Goal: Information Seeking & Learning: Learn about a topic

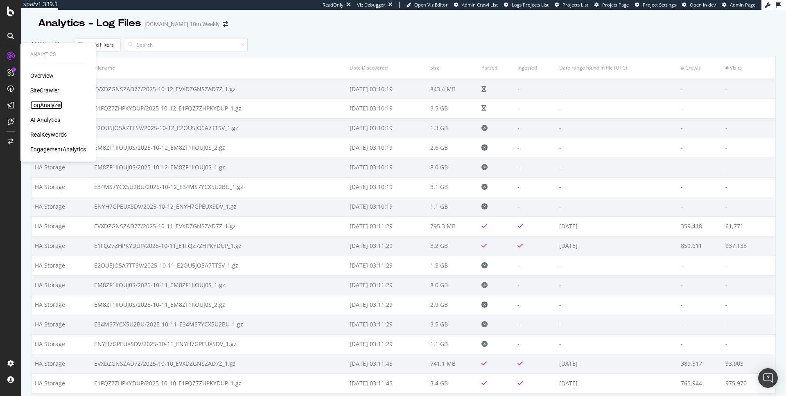
click at [44, 105] on div "LogAnalyzer" at bounding box center [46, 105] width 32 height 8
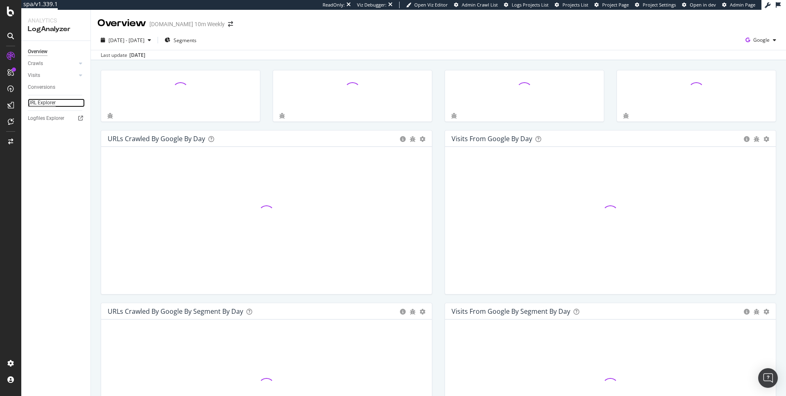
click at [48, 106] on div "URL Explorer" at bounding box center [42, 103] width 28 height 9
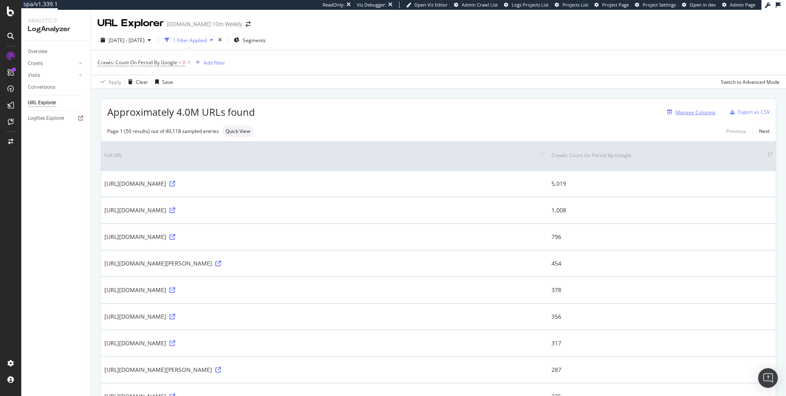
click at [691, 111] on div "Manage Columns" at bounding box center [696, 112] width 40 height 7
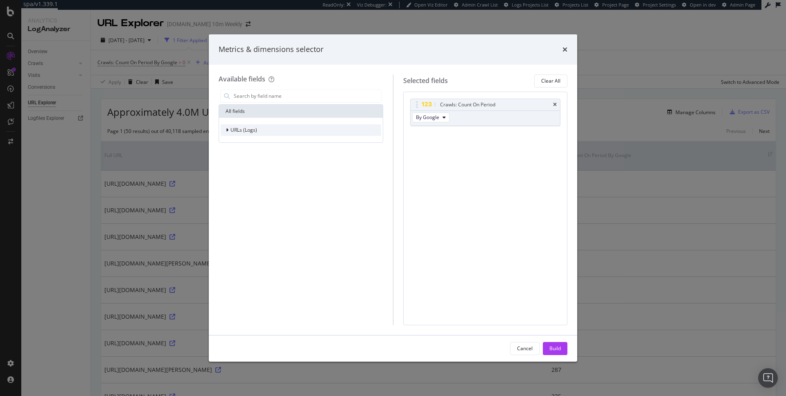
click at [260, 129] on div "URLs (Logs)" at bounding box center [301, 130] width 161 height 11
click at [254, 167] on div "Crawls" at bounding box center [301, 167] width 161 height 11
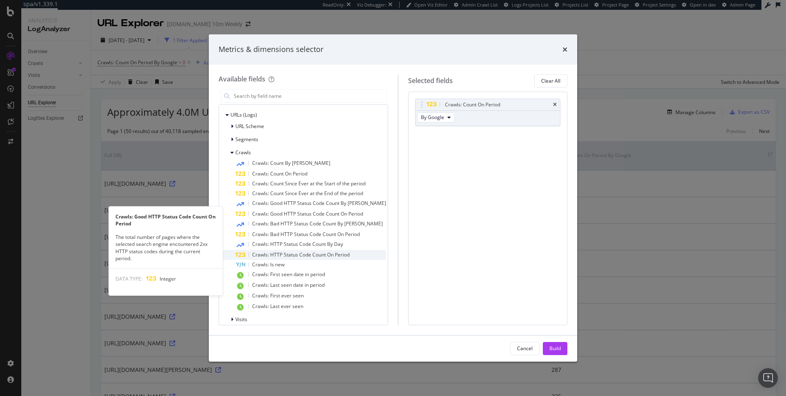
scroll to position [22, 0]
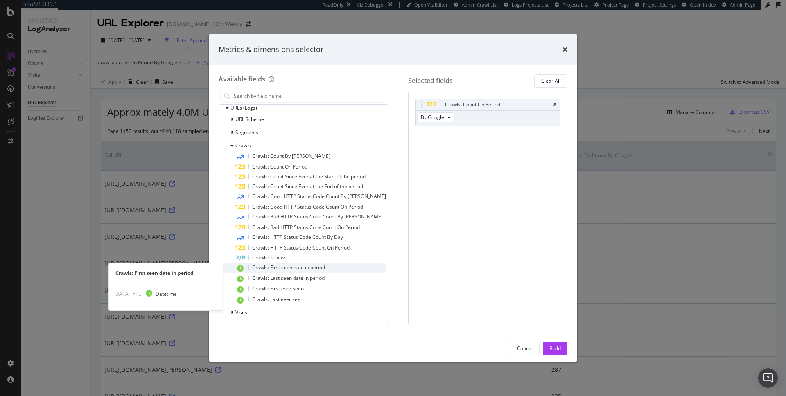
click at [310, 269] on span "Crawls: First seen date in period" at bounding box center [288, 267] width 73 height 7
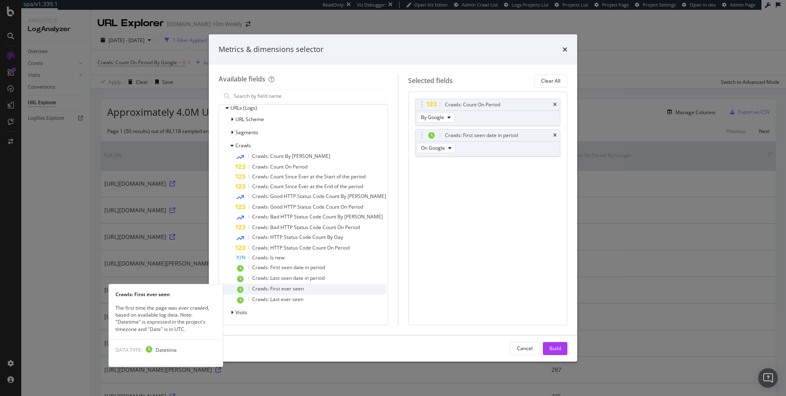
click at [304, 288] on div "Crawls: First ever seen" at bounding box center [310, 289] width 151 height 11
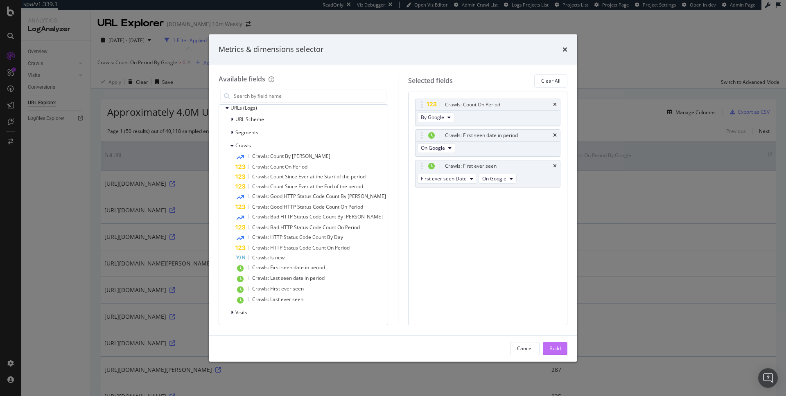
click at [559, 346] on div "Build" at bounding box center [555, 348] width 11 height 7
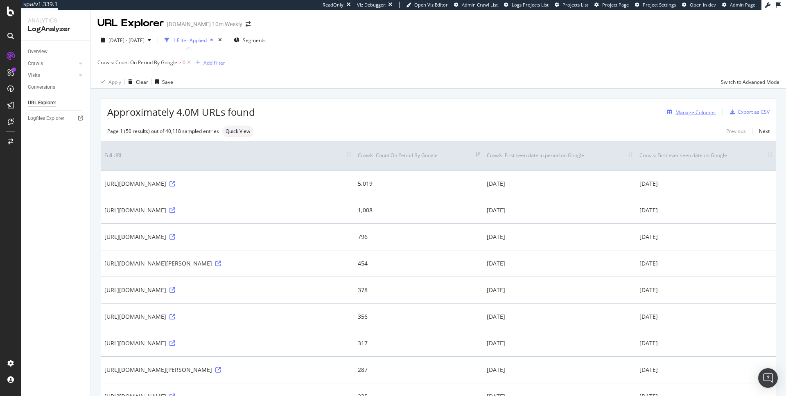
click at [691, 116] on div "Manage Columns" at bounding box center [690, 112] width 52 height 9
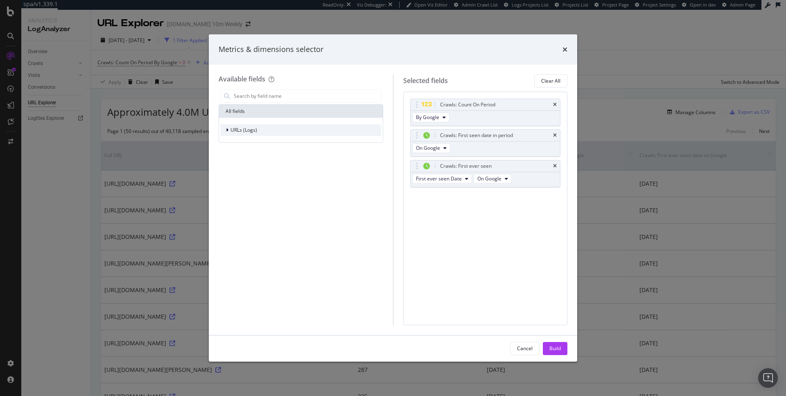
click at [244, 134] on div "URLs (Logs)" at bounding box center [301, 130] width 161 height 11
click at [255, 169] on div "Crawls" at bounding box center [301, 167] width 161 height 11
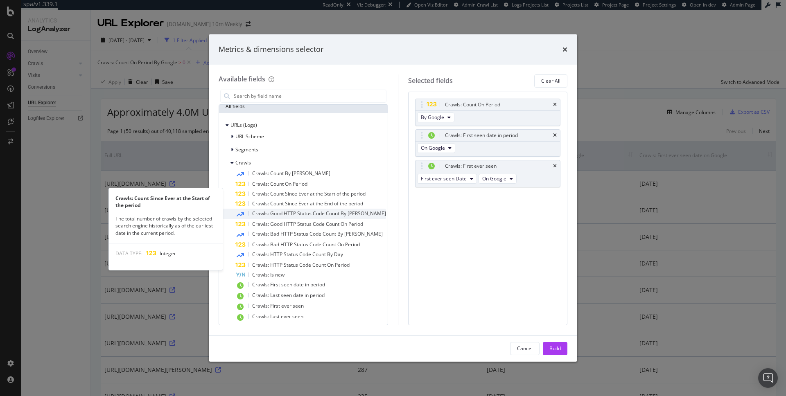
scroll to position [22, 0]
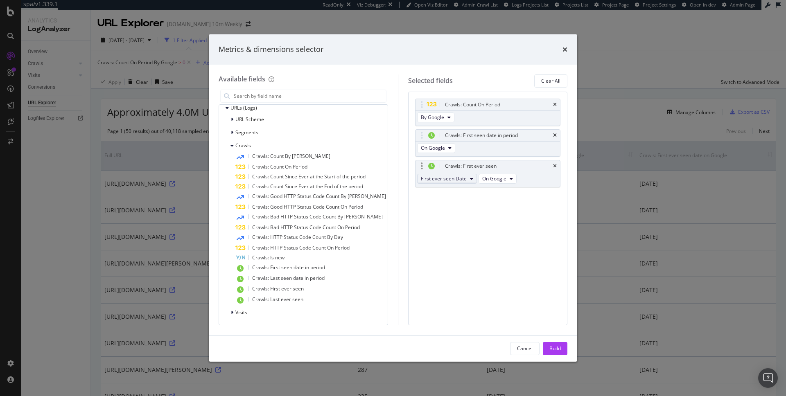
click at [455, 179] on span "First ever seen Date" at bounding box center [444, 178] width 46 height 7
click at [421, 253] on div "Crawls: Count On Period By Google Crawls: First seen date in period On Google C…" at bounding box center [487, 209] width 159 height 234
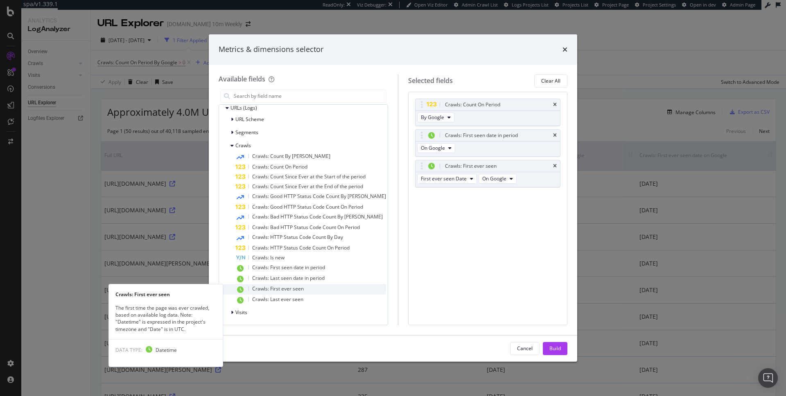
click at [289, 291] on span "Crawls: First ever seen" at bounding box center [278, 288] width 52 height 7
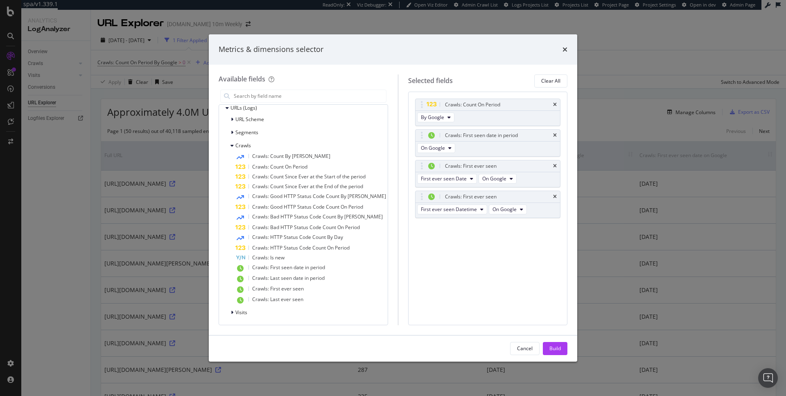
click at [562, 348] on button "Build" at bounding box center [555, 348] width 25 height 13
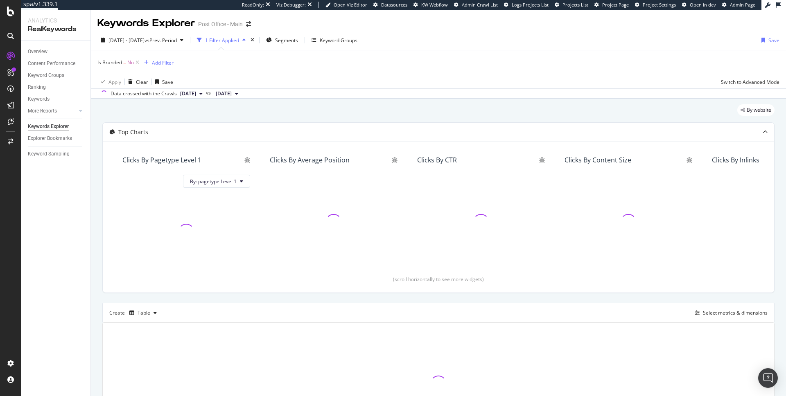
click at [245, 44] on div "1 Filter Applied" at bounding box center [221, 40] width 55 height 12
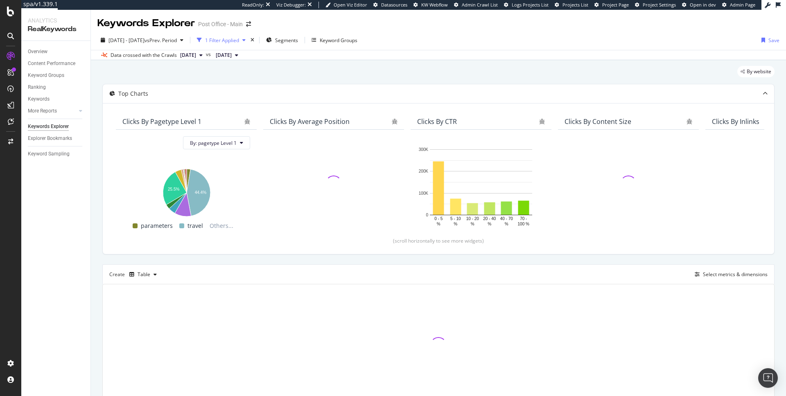
click at [239, 43] on div "1 Filter Applied" at bounding box center [222, 40] width 34 height 7
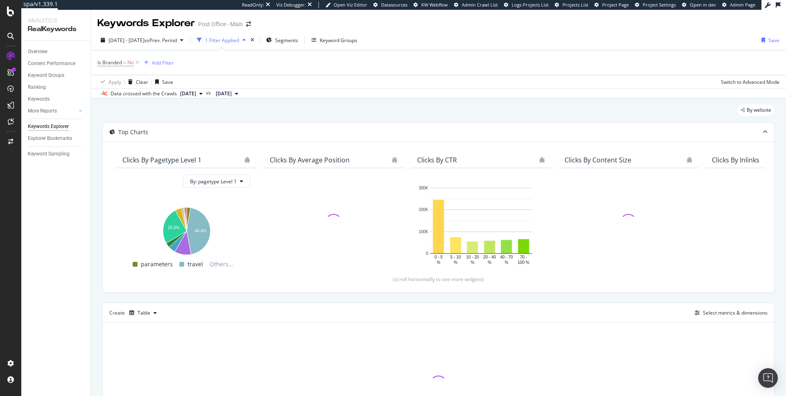
click at [239, 43] on div "1 Filter Applied" at bounding box center [222, 40] width 34 height 7
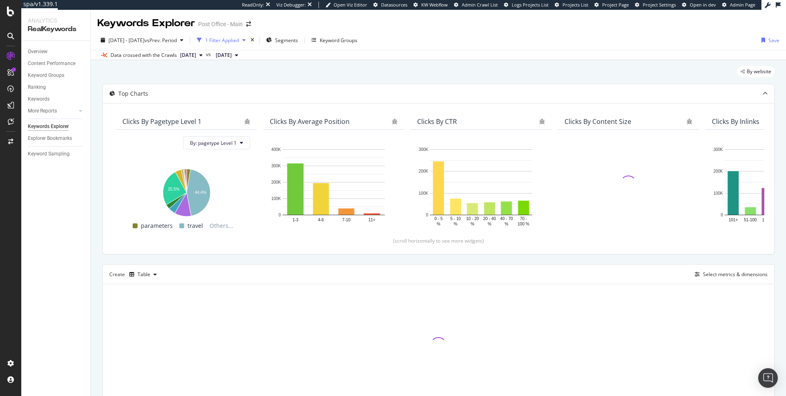
click at [239, 43] on div "1 Filter Applied" at bounding box center [222, 40] width 34 height 7
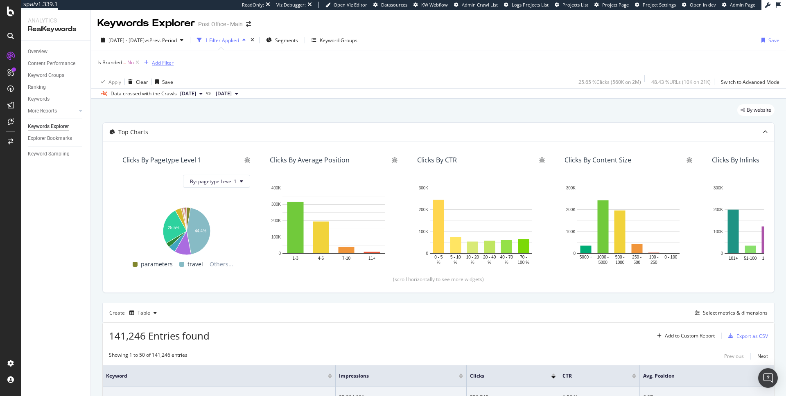
click at [167, 63] on div "Add Filter" at bounding box center [163, 62] width 22 height 7
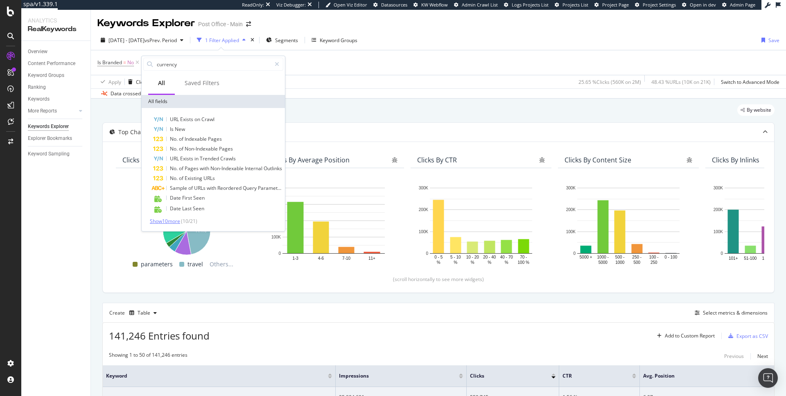
type input "currency"
click at [180, 219] on span "Show 10 more" at bounding box center [165, 221] width 30 height 7
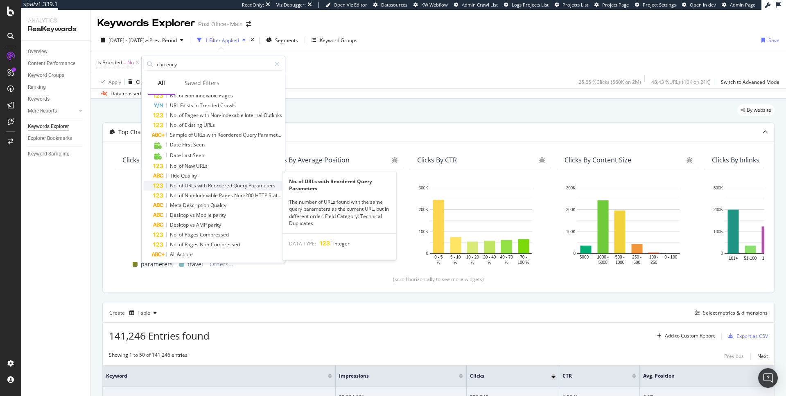
scroll to position [67, 0]
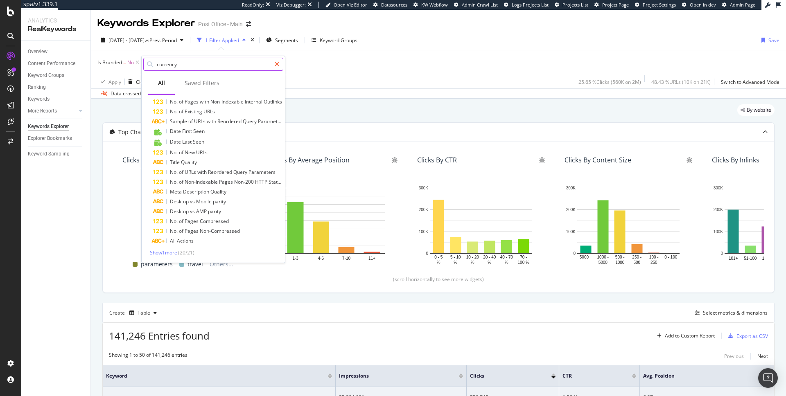
click at [275, 63] on icon at bounding box center [277, 64] width 5 height 6
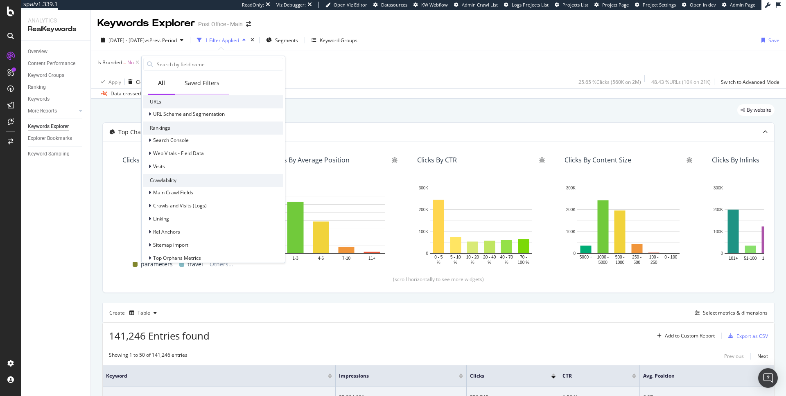
scroll to position [114, 0]
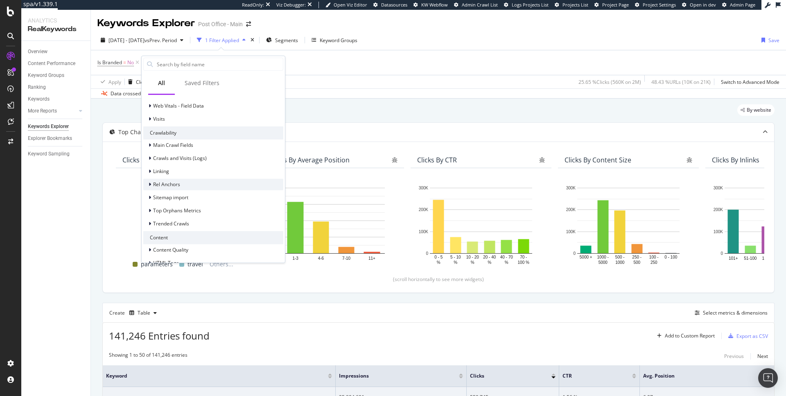
click at [204, 183] on div "Rel Anchors" at bounding box center [213, 184] width 140 height 11
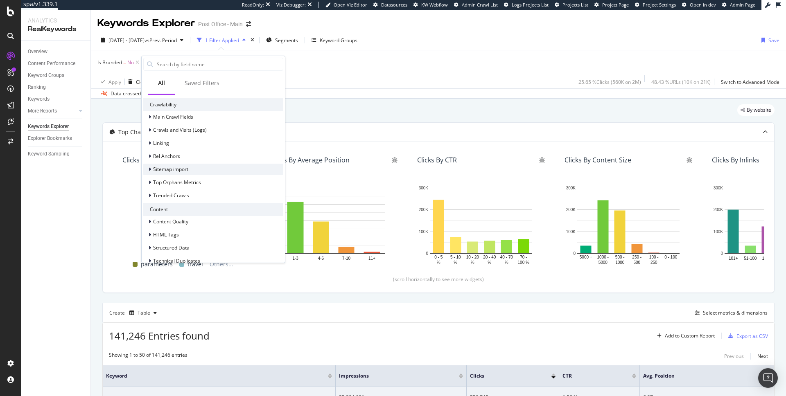
scroll to position [192, 0]
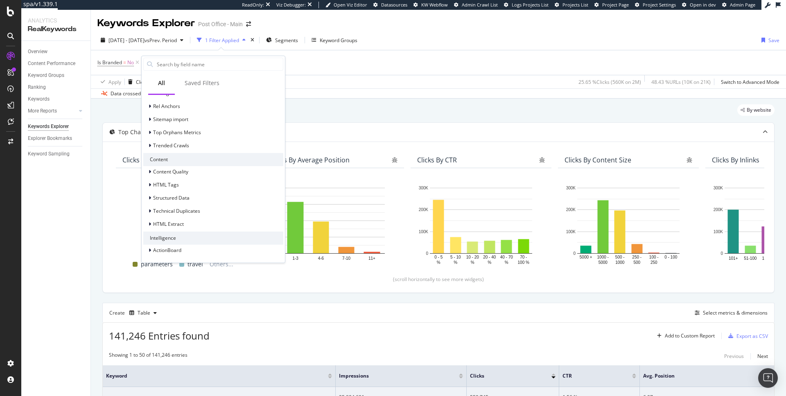
click at [353, 97] on div "Data crossed with the Crawls 2025 Sep. 22nd vs 2025 Aug. 25th" at bounding box center [438, 93] width 695 height 10
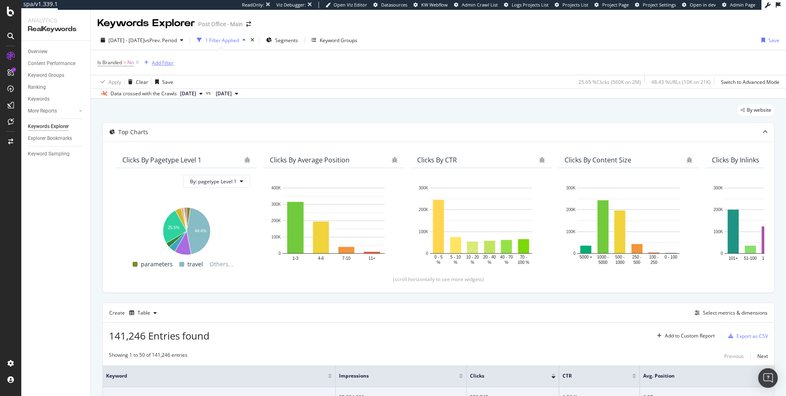
click at [163, 61] on div "Add Filter" at bounding box center [163, 62] width 22 height 7
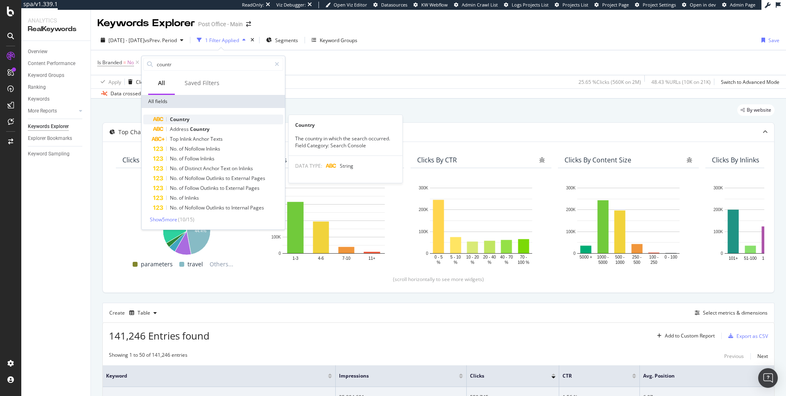
type input "countr"
click at [177, 116] on span "Country" at bounding box center [180, 119] width 20 height 7
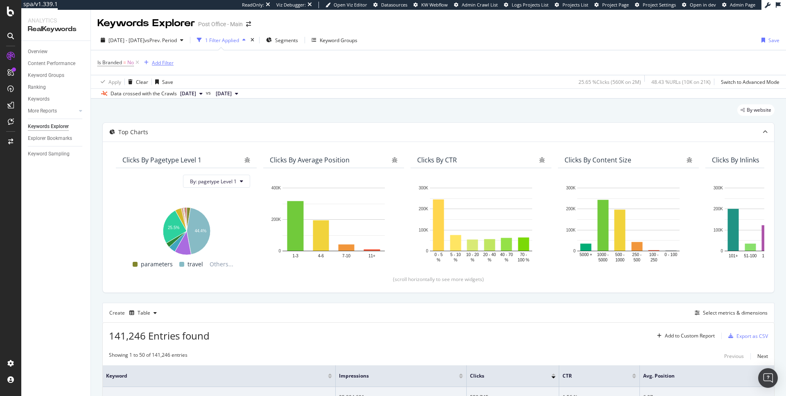
click at [166, 63] on div "Add Filter" at bounding box center [163, 62] width 22 height 7
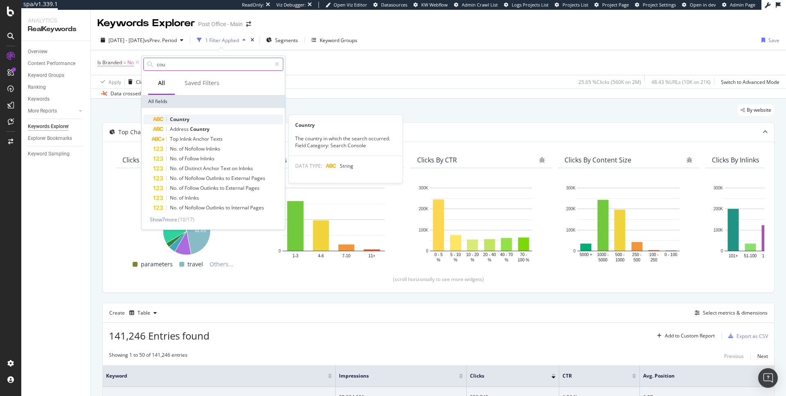
type input "cou"
click at [188, 119] on span "Country" at bounding box center [180, 119] width 20 height 7
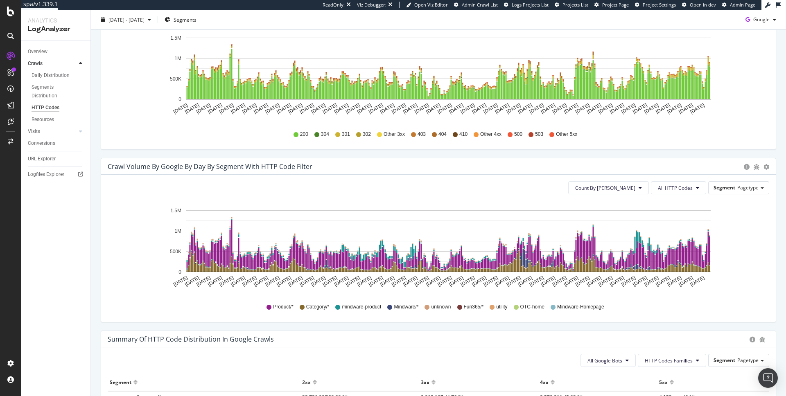
scroll to position [217, 0]
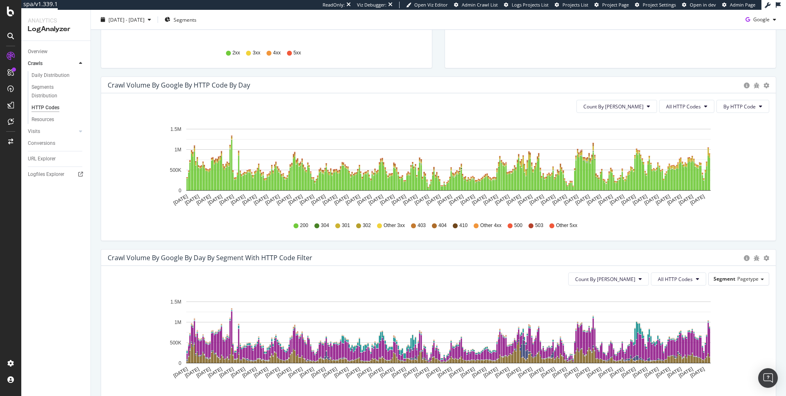
click at [335, 226] on icon at bounding box center [337, 226] width 5 height 5
click at [344, 226] on span "301" at bounding box center [346, 225] width 8 height 7
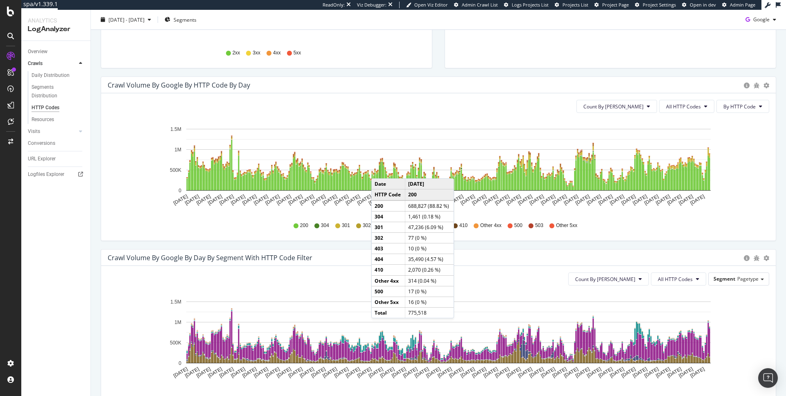
click at [380, 170] on rect "A chart." at bounding box center [381, 177] width 2 height 28
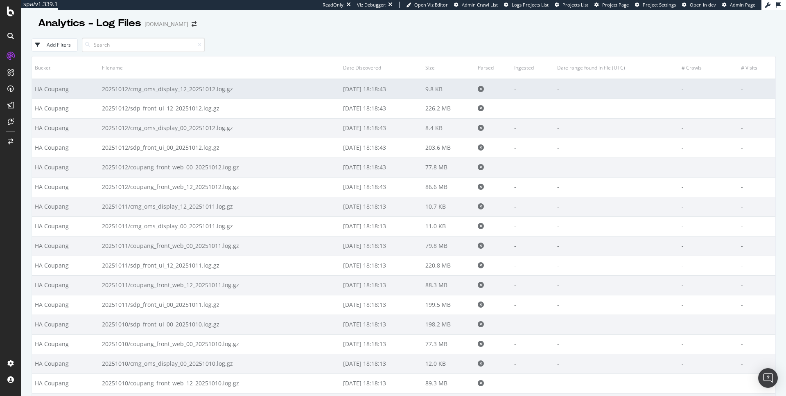
click at [222, 91] on td "20251012/cmg_oms_display_12_20251012.log.gz" at bounding box center [219, 89] width 241 height 20
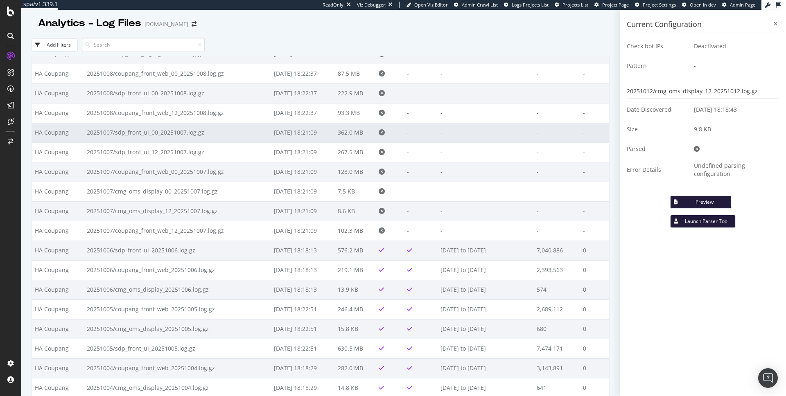
scroll to position [547, 0]
